Goal: Find specific page/section: Find specific page/section

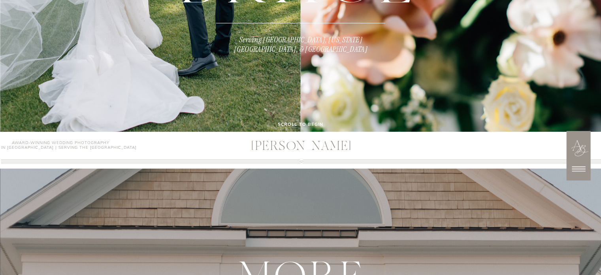
scroll to position [234, 0]
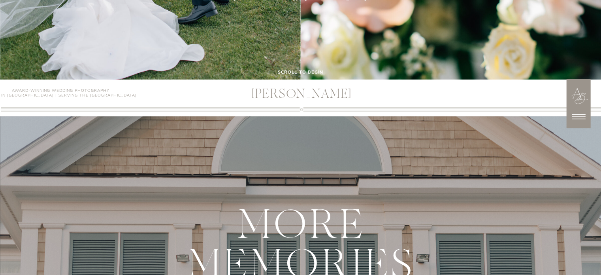
click at [577, 111] on icon at bounding box center [578, 117] width 20 height 20
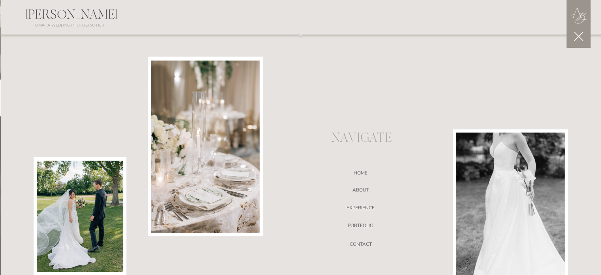
click at [365, 209] on nav "EXPERIENCE" at bounding box center [360, 209] width 167 height 8
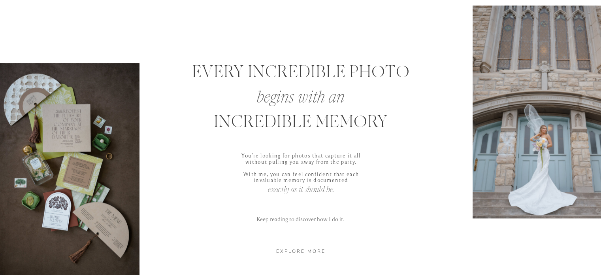
scroll to position [323, 0]
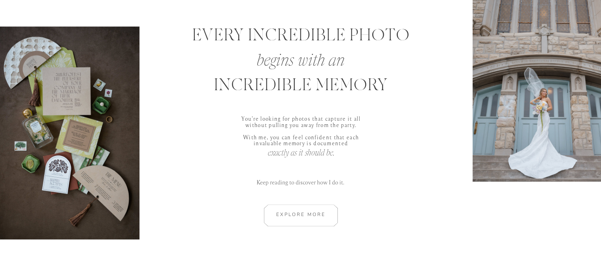
click at [318, 216] on div at bounding box center [301, 215] width 106 height 22
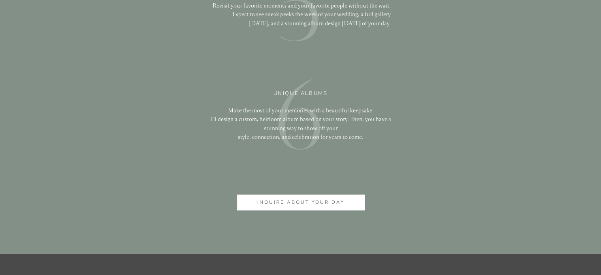
scroll to position [1940, 0]
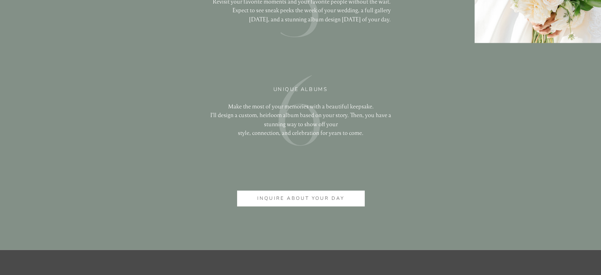
click at [322, 201] on p "inquire about your day" at bounding box center [300, 198] width 101 height 8
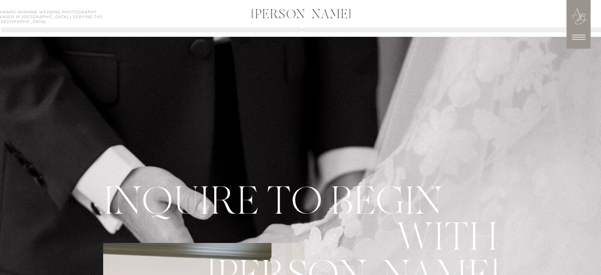
click at [297, 9] on h3 "[PERSON_NAME]" at bounding box center [301, 15] width 187 height 15
